Goal: Task Accomplishment & Management: Manage account settings

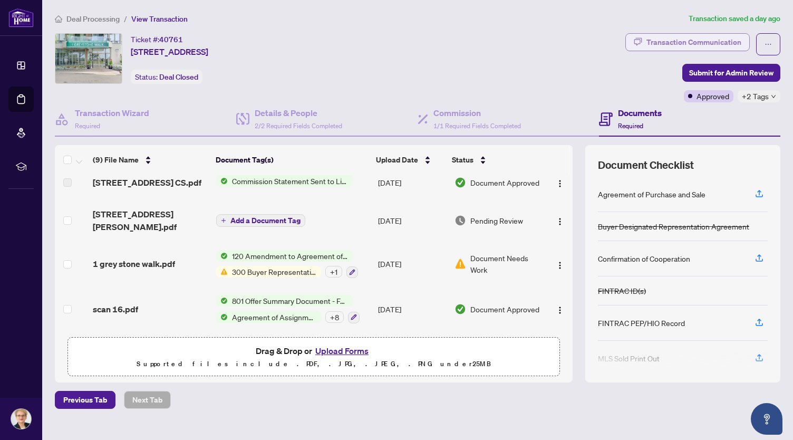
click at [655, 41] on div "Transaction Communication" at bounding box center [693, 42] width 95 height 17
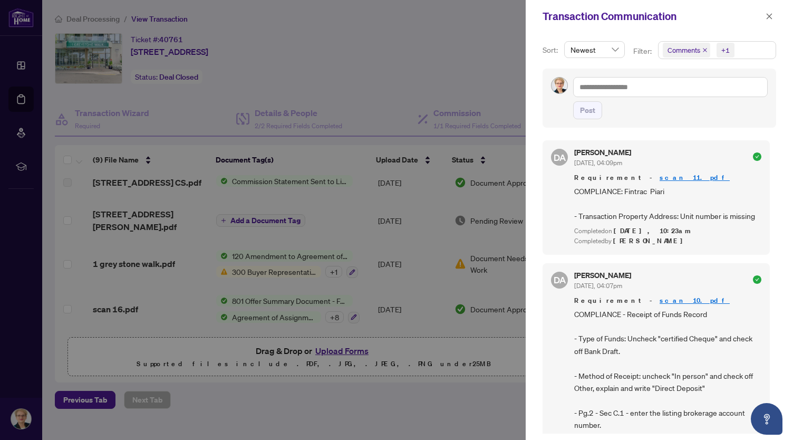
click at [456, 77] on div at bounding box center [396, 220] width 793 height 440
click at [361, 93] on div at bounding box center [396, 220] width 793 height 440
click at [675, 48] on span "Comments" at bounding box center [683, 50] width 33 height 11
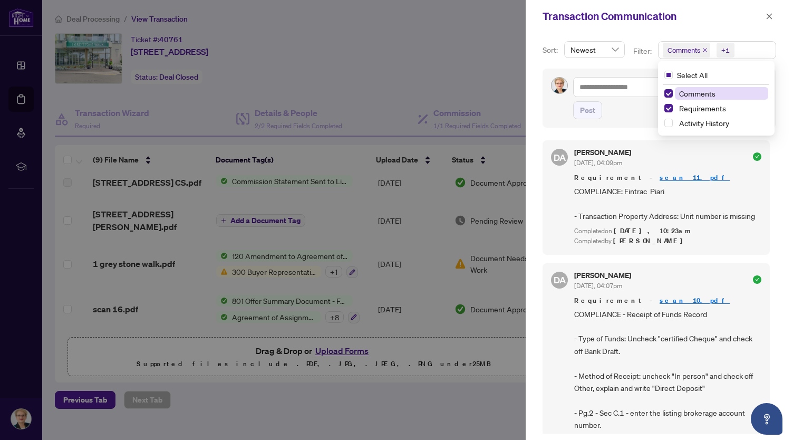
click at [695, 94] on span "Comments" at bounding box center [697, 93] width 36 height 9
click at [665, 93] on span "Select Comments" at bounding box center [668, 93] width 8 height 8
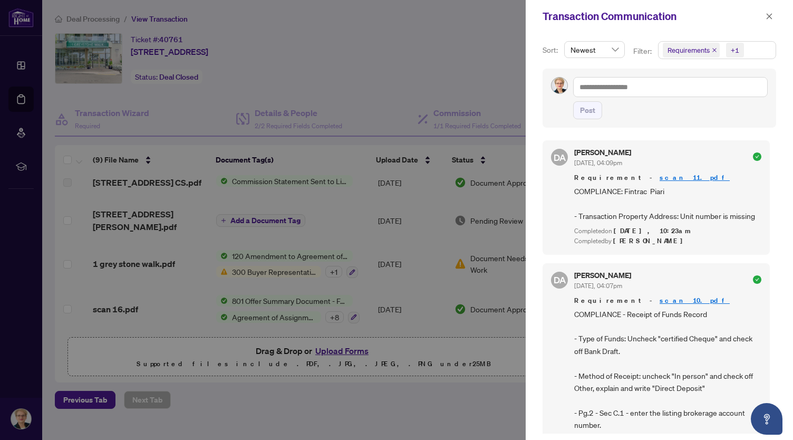
click at [450, 40] on div at bounding box center [396, 220] width 793 height 440
click at [769, 16] on icon "close" at bounding box center [769, 16] width 6 height 6
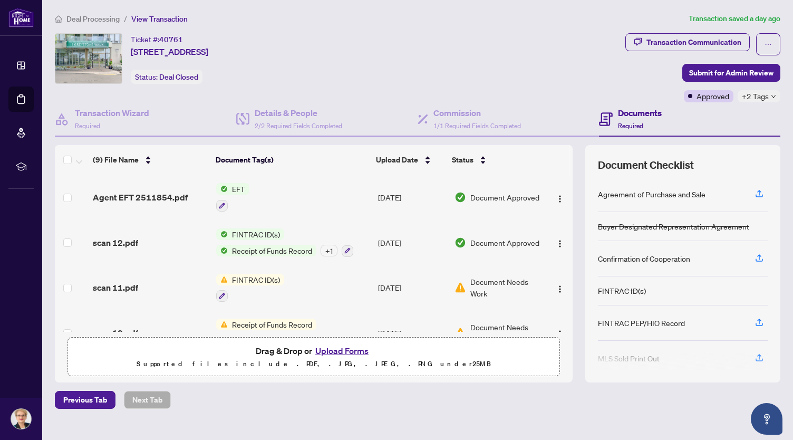
click at [621, 110] on h4 "Documents" at bounding box center [640, 112] width 44 height 13
click at [754, 193] on icon "button" at bounding box center [758, 193] width 9 height 9
click at [220, 202] on icon "button" at bounding box center [222, 205] width 6 height 6
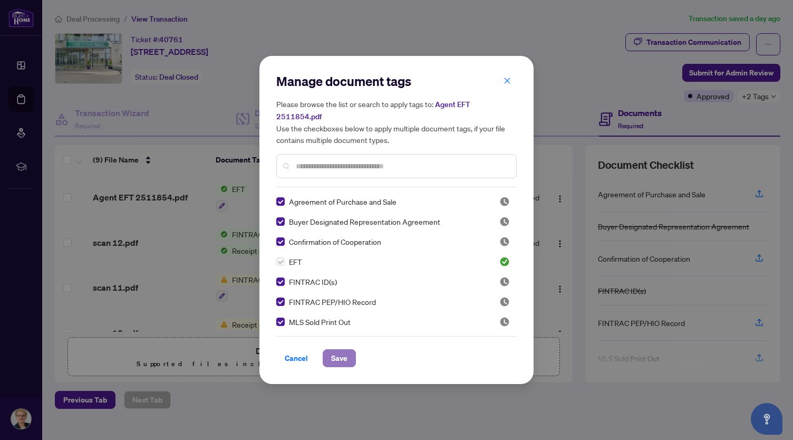
click at [337, 349] on span "Save" at bounding box center [339, 357] width 16 height 17
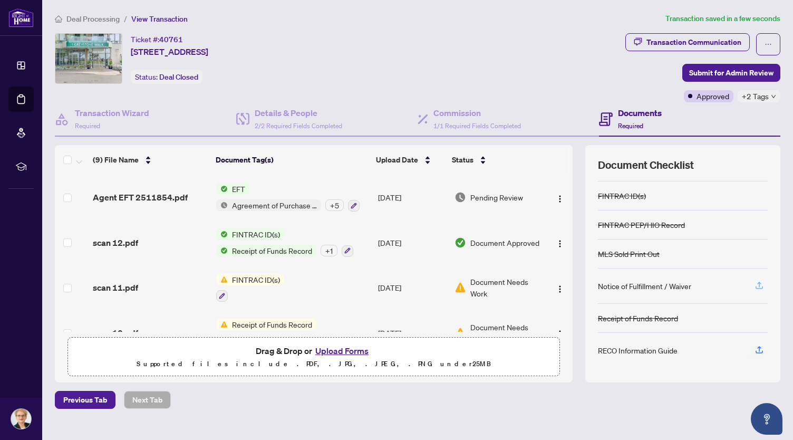
click at [754, 284] on icon "button" at bounding box center [758, 284] width 9 height 9
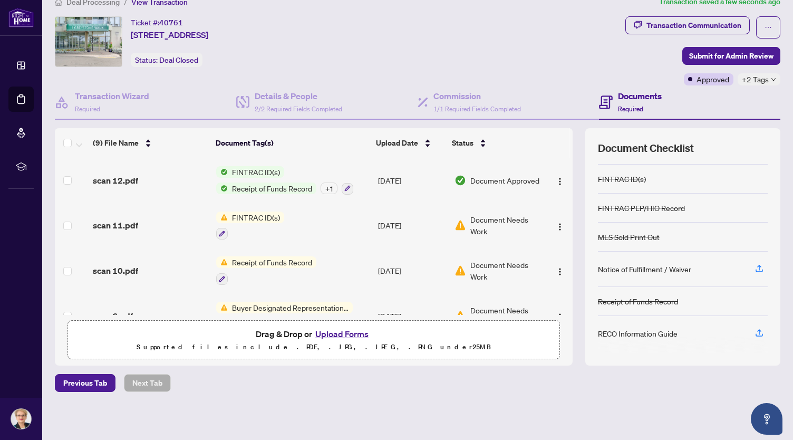
scroll to position [105, 0]
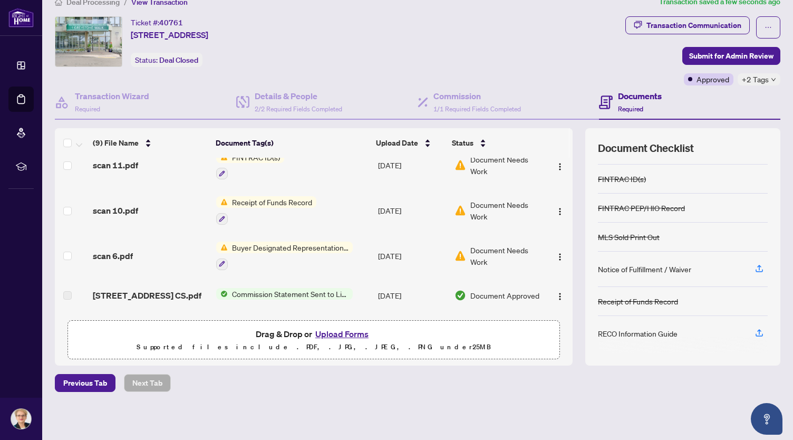
click at [625, 96] on h4 "Documents" at bounding box center [640, 96] width 44 height 13
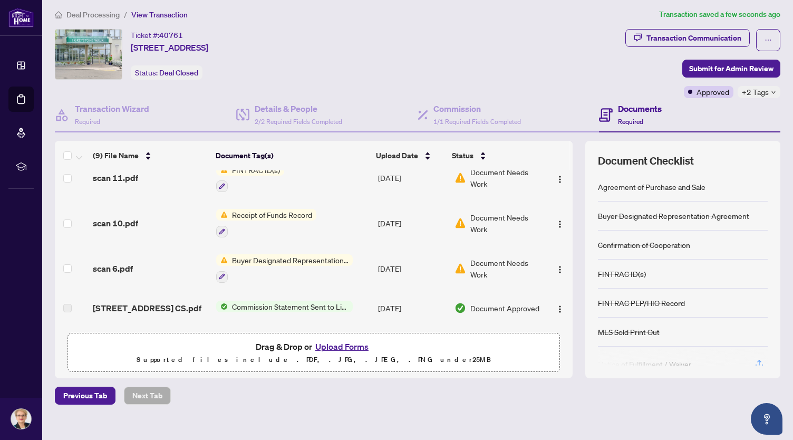
scroll to position [0, 0]
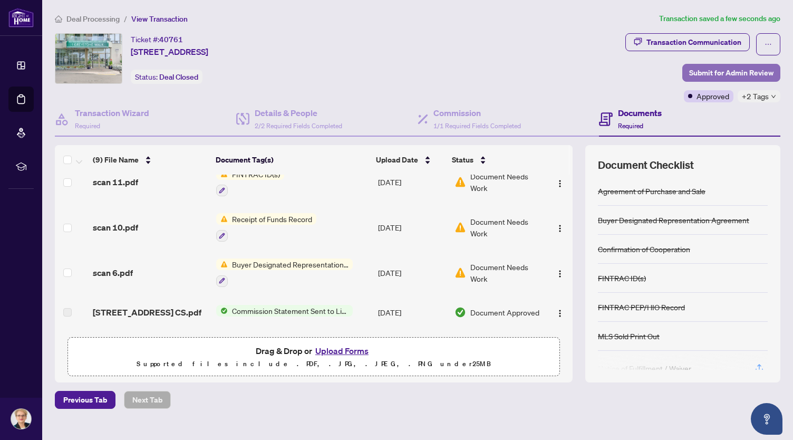
click at [700, 70] on span "Submit for Admin Review" at bounding box center [731, 72] width 84 height 17
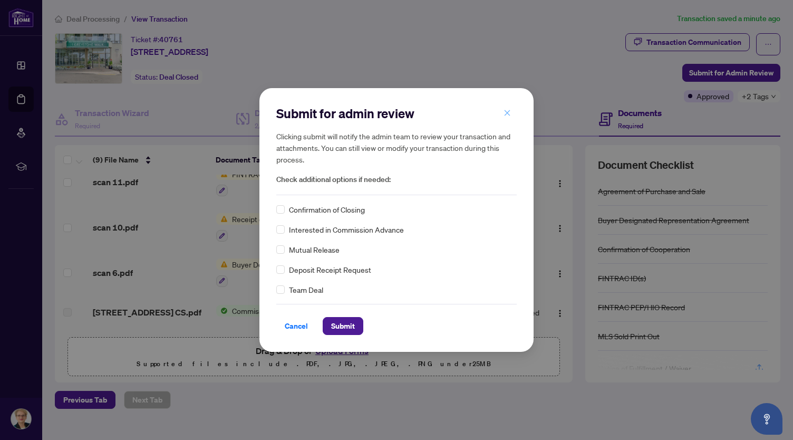
click at [507, 113] on icon "close" at bounding box center [507, 113] width 6 height 6
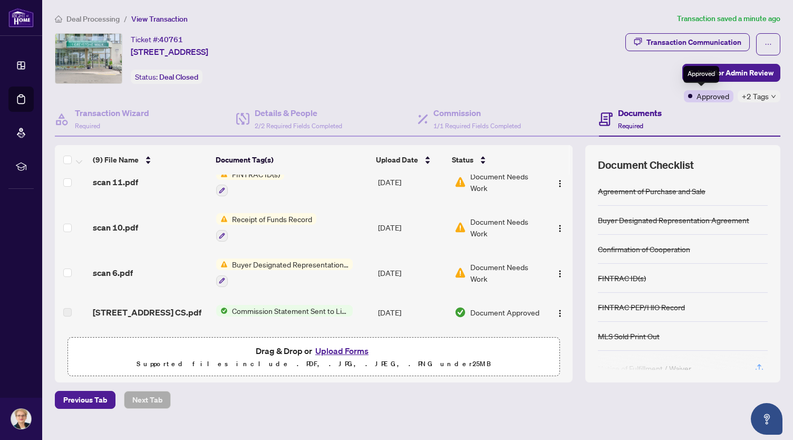
click at [704, 99] on span "Approved" at bounding box center [712, 96] width 33 height 12
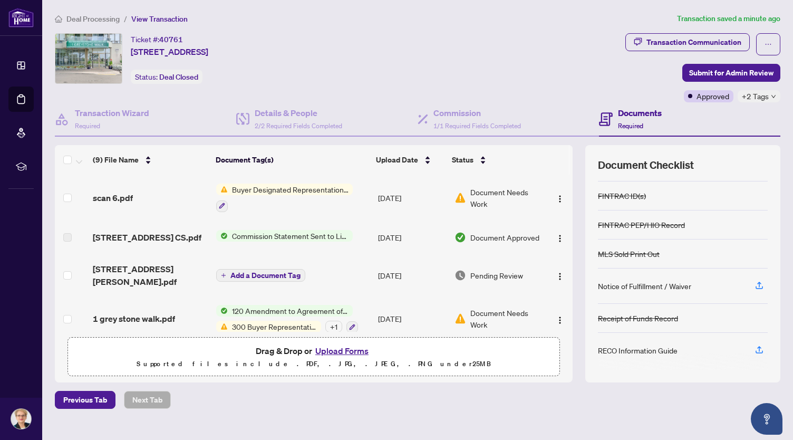
scroll to position [211, 0]
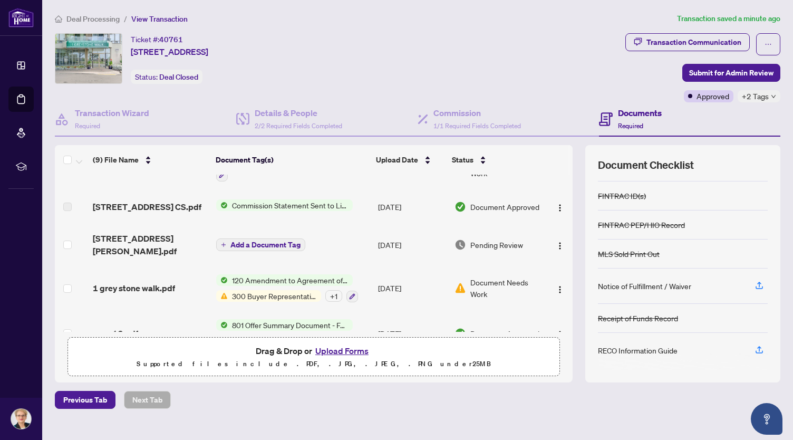
click at [270, 248] on span "Add a Document Tag" at bounding box center [265, 244] width 70 height 7
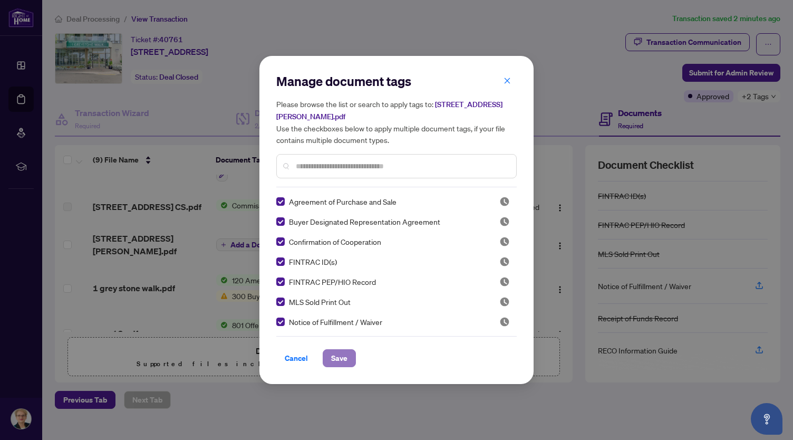
click at [339, 356] on span "Save" at bounding box center [339, 357] width 16 height 17
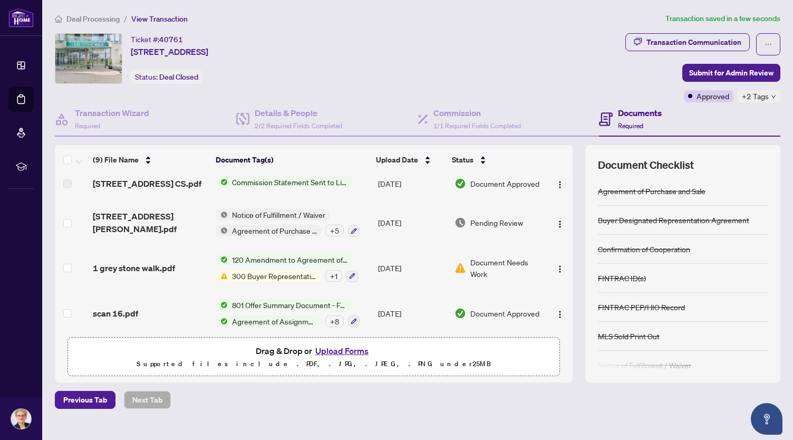
scroll to position [247, 0]
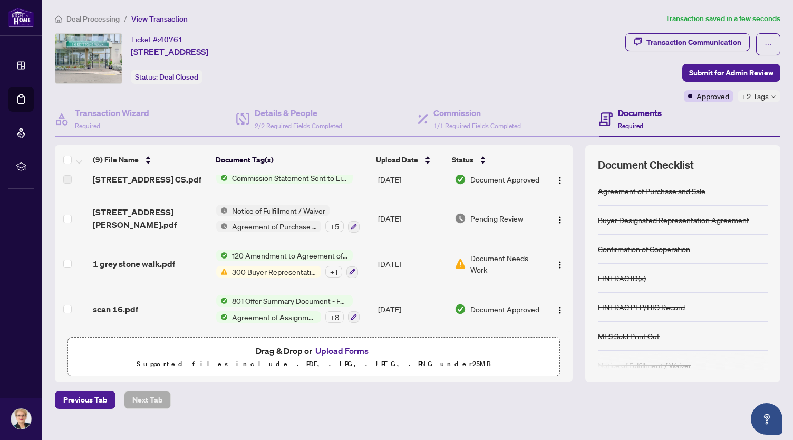
click at [326, 267] on div "+ 1" at bounding box center [333, 272] width 17 height 12
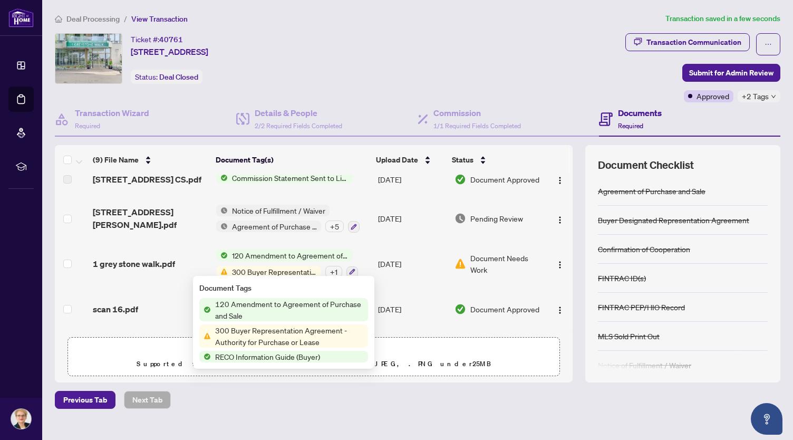
click at [276, 266] on span "300 Buyer Representation Agreement - Authority for Purchase or Lease" at bounding box center [274, 272] width 93 height 12
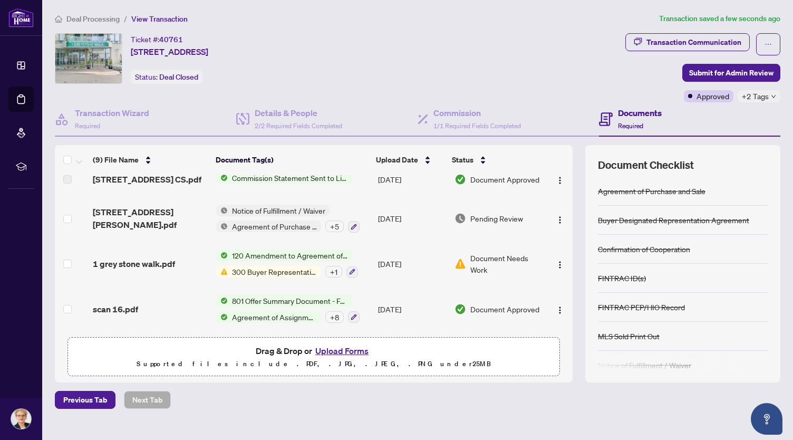
click at [477, 255] on span "Document Needs Work" at bounding box center [505, 263] width 71 height 23
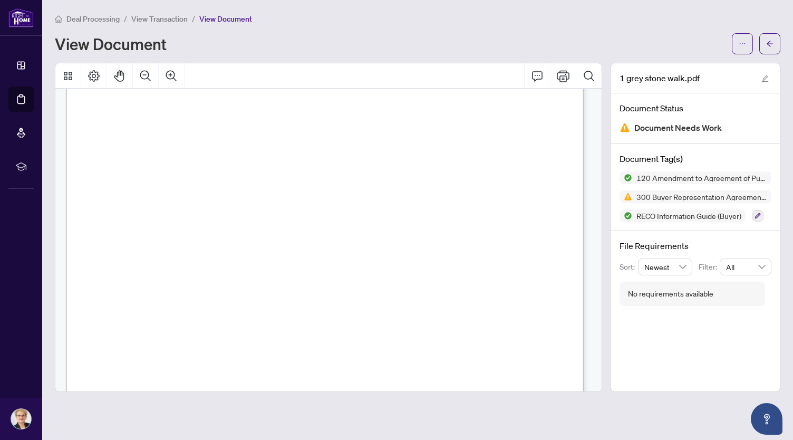
scroll to position [5534, 0]
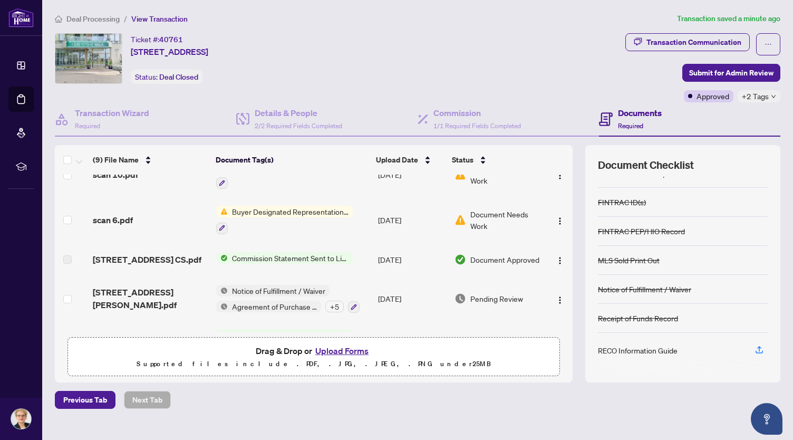
scroll to position [17, 0]
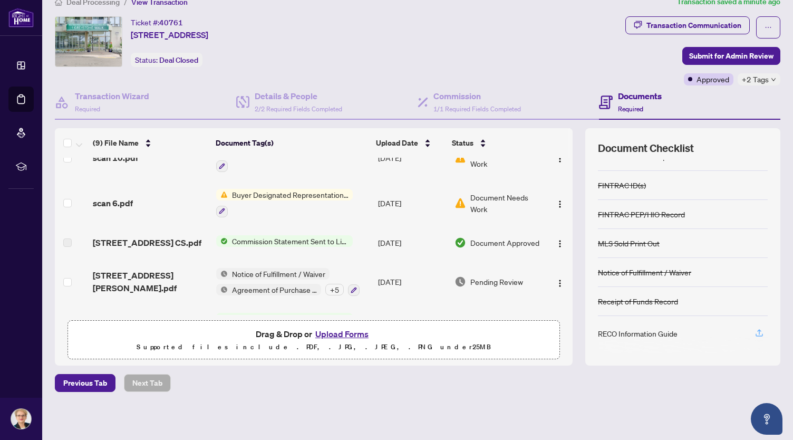
click at [754, 329] on icon "button" at bounding box center [758, 332] width 9 height 9
click at [351, 293] on icon "button" at bounding box center [354, 290] width 6 height 6
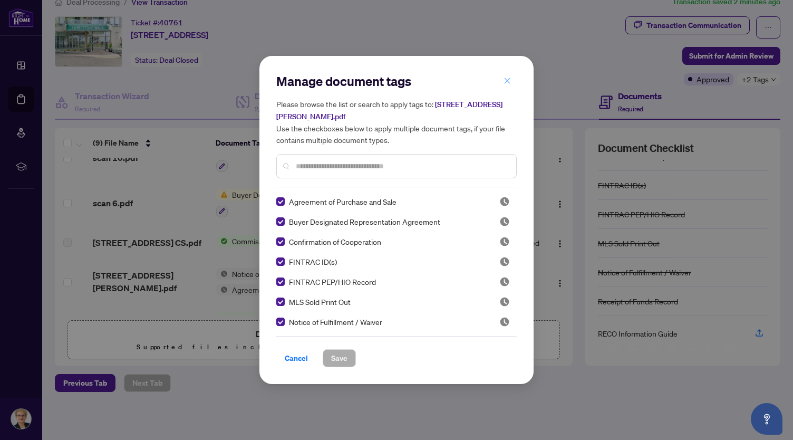
click at [506, 79] on icon "close" at bounding box center [506, 80] width 7 height 7
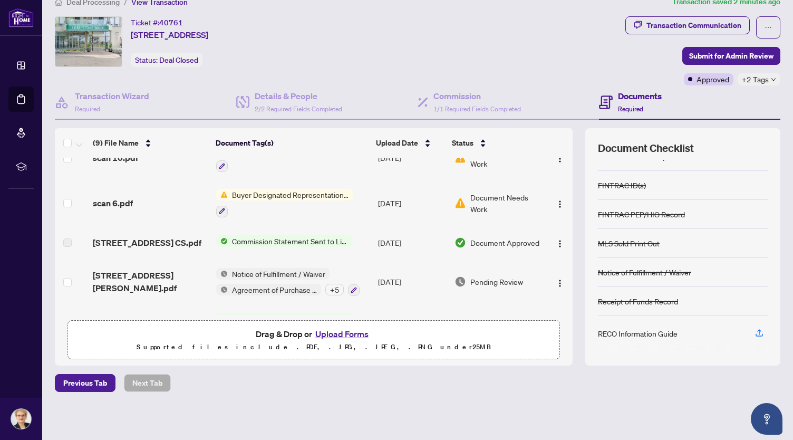
scroll to position [247, 0]
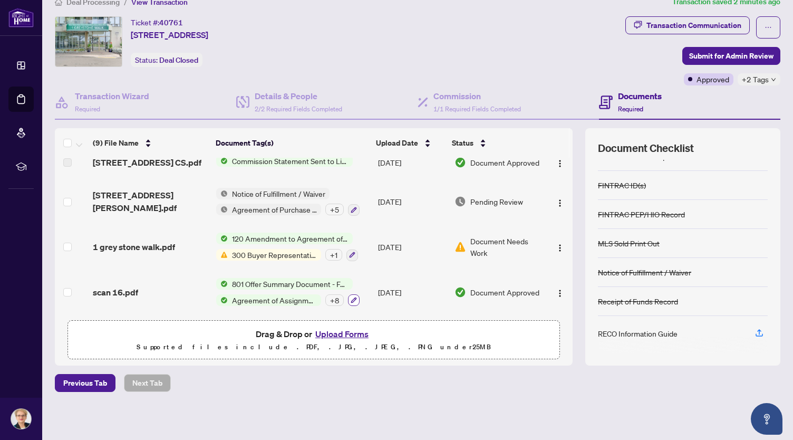
click at [351, 297] on icon "button" at bounding box center [354, 300] width 6 height 6
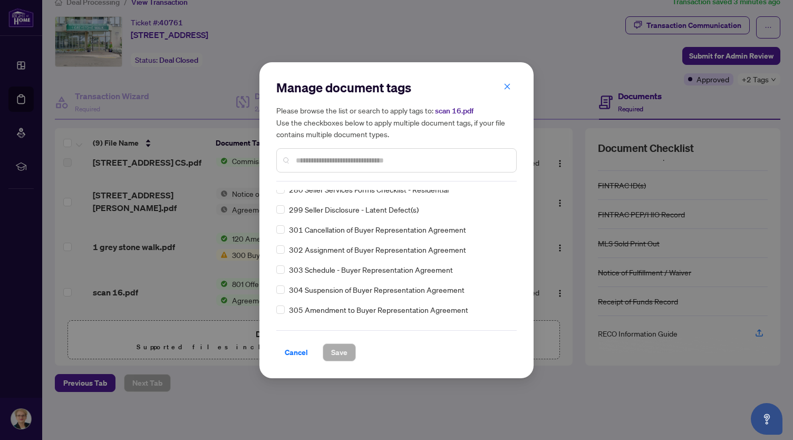
scroll to position [4480, 0]
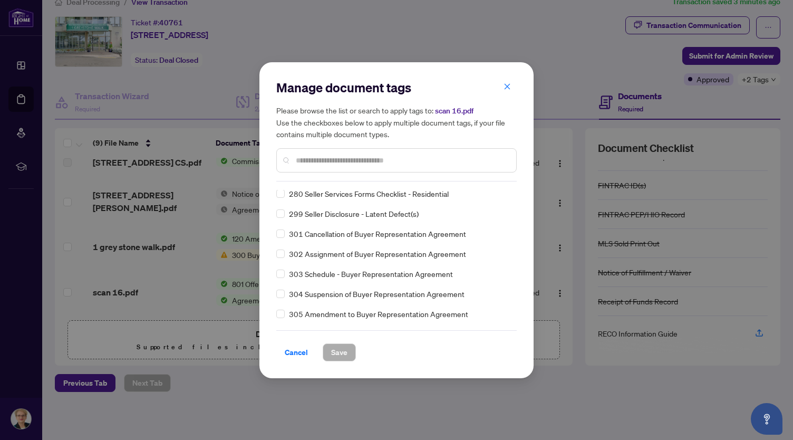
drag, startPoint x: 505, startPoint y: 84, endPoint x: 497, endPoint y: 128, distance: 45.1
click at [505, 84] on icon "close" at bounding box center [506, 86] width 7 height 7
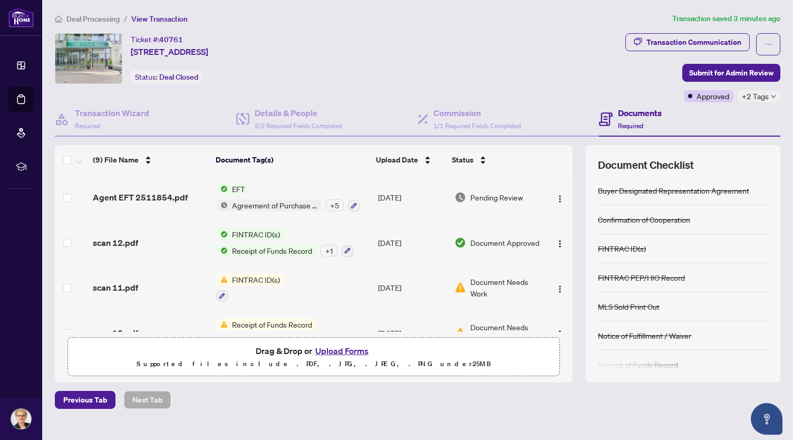
scroll to position [0, 0]
click at [687, 98] on div "Approved" at bounding box center [709, 96] width 50 height 12
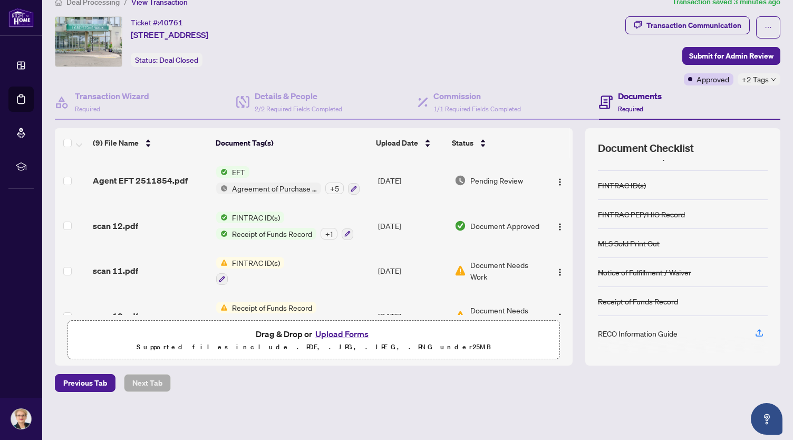
click at [474, 276] on span "Document Needs Work" at bounding box center [505, 270] width 71 height 23
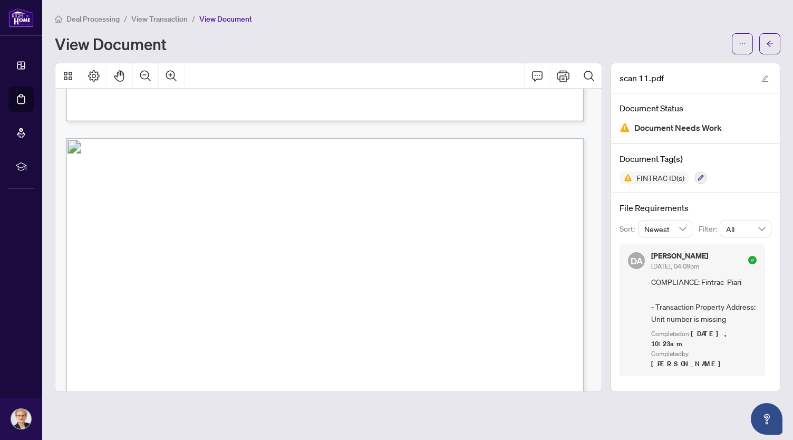
scroll to position [2794, 0]
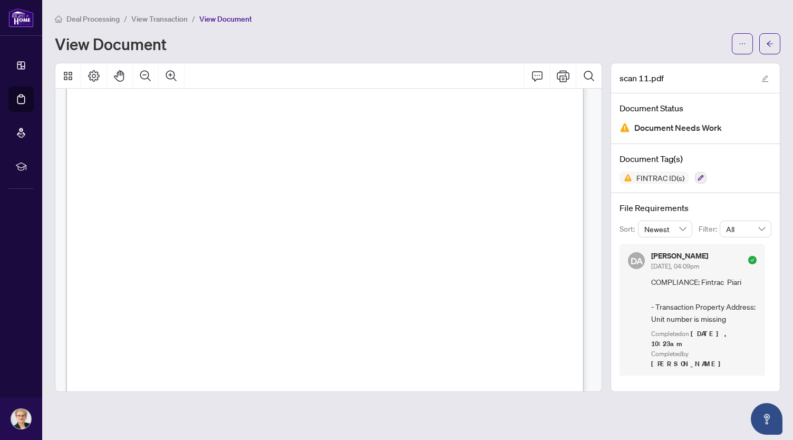
click at [474, 250] on div "Page 4" at bounding box center [481, 432] width 831 height 1076
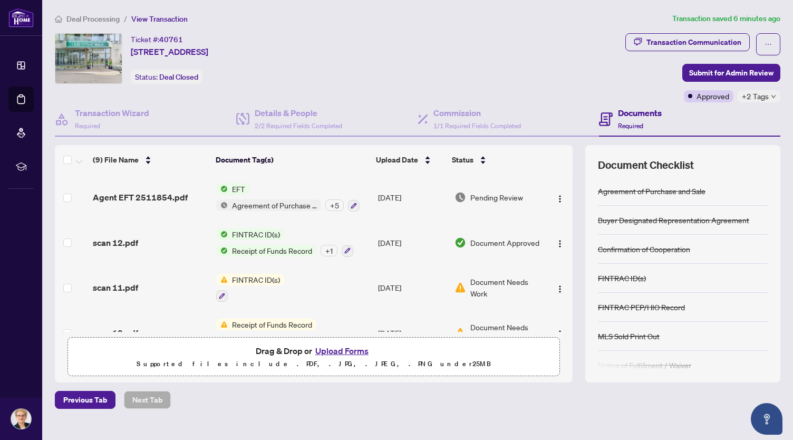
click at [486, 197] on span "Pending Review" at bounding box center [496, 197] width 53 height 12
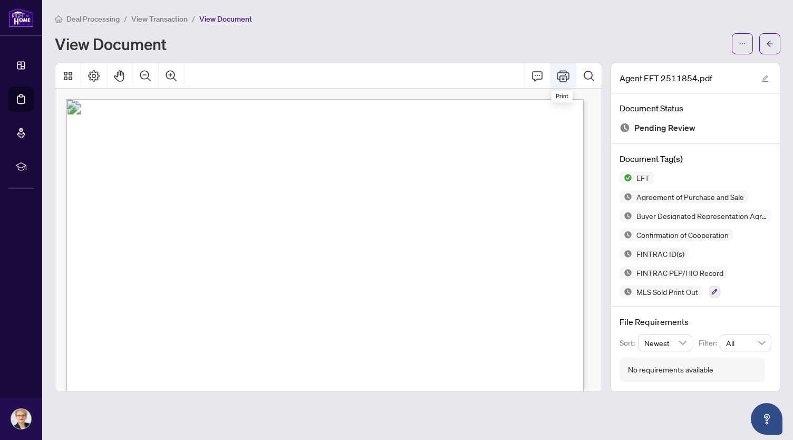
click at [562, 76] on icon "Print" at bounding box center [563, 76] width 13 height 13
